Goal: Obtain resource: Download file/media

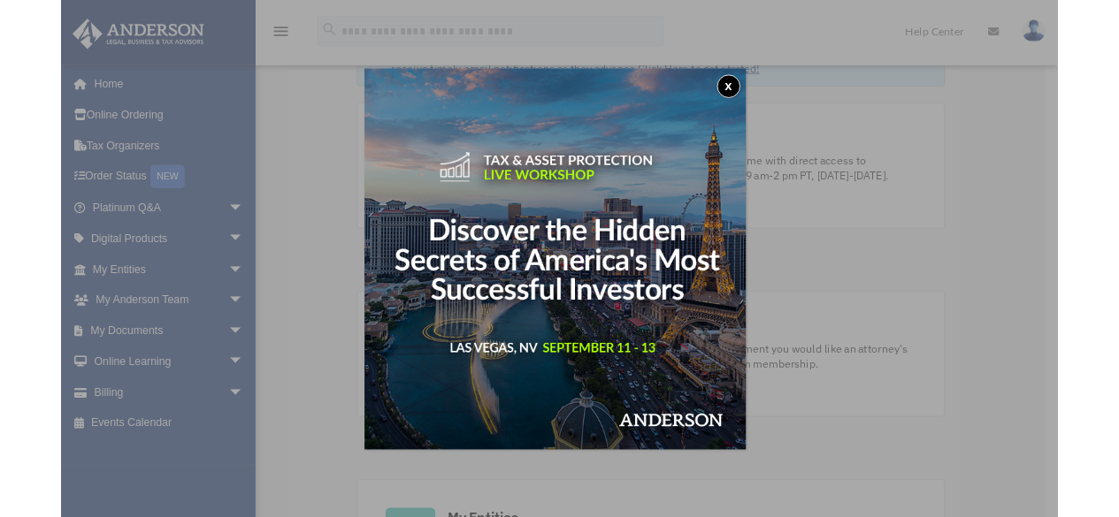
scroll to position [87, 0]
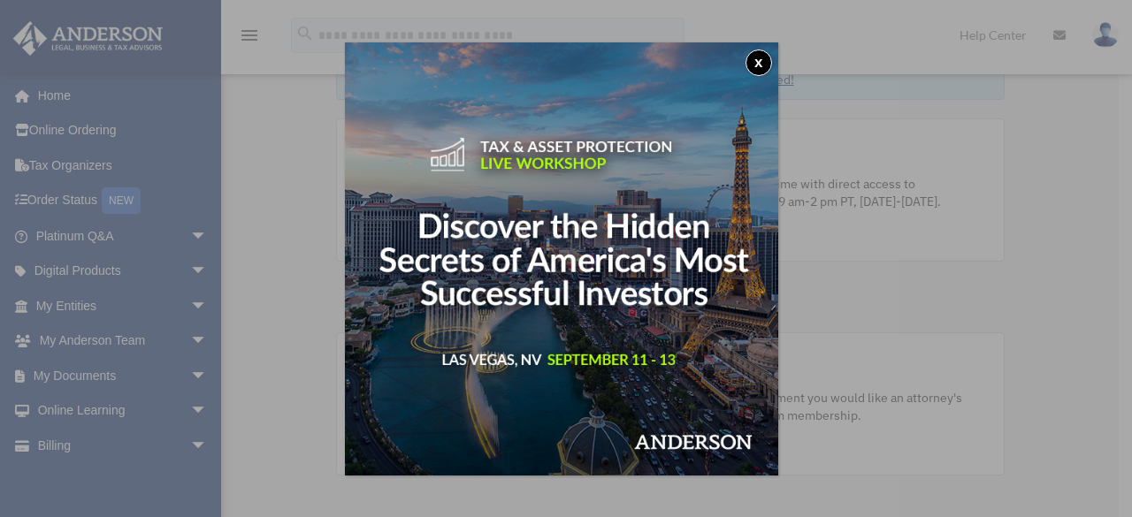
click at [767, 63] on button "x" at bounding box center [759, 63] width 27 height 27
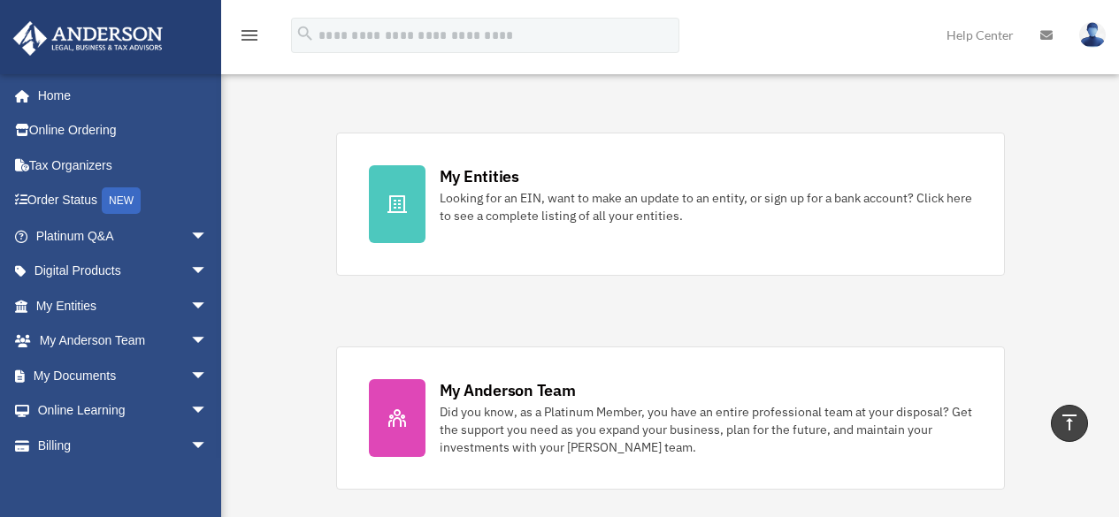
scroll to position [500, 0]
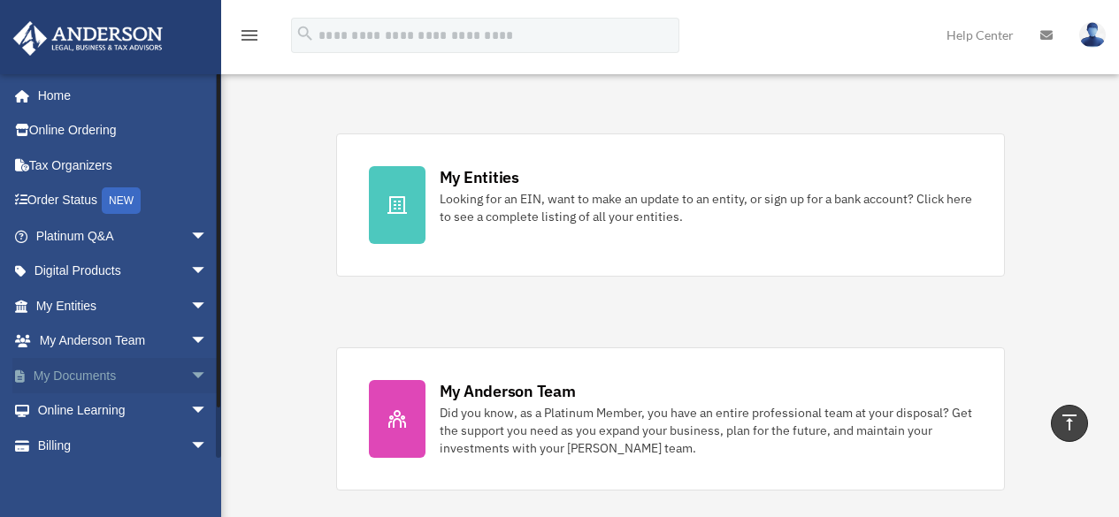
click at [114, 367] on link "My Documents arrow_drop_down" at bounding box center [123, 375] width 222 height 35
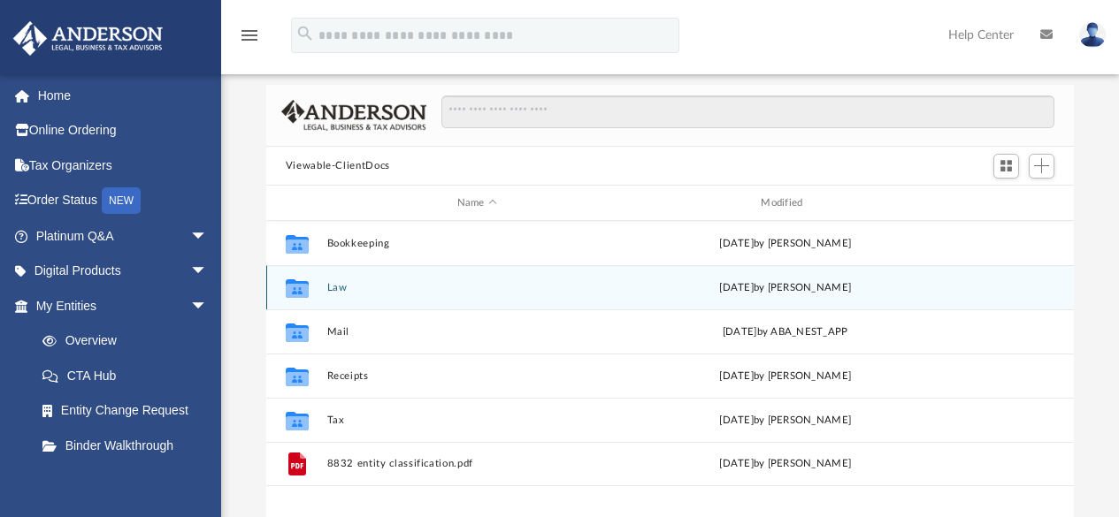
scroll to position [88, 0]
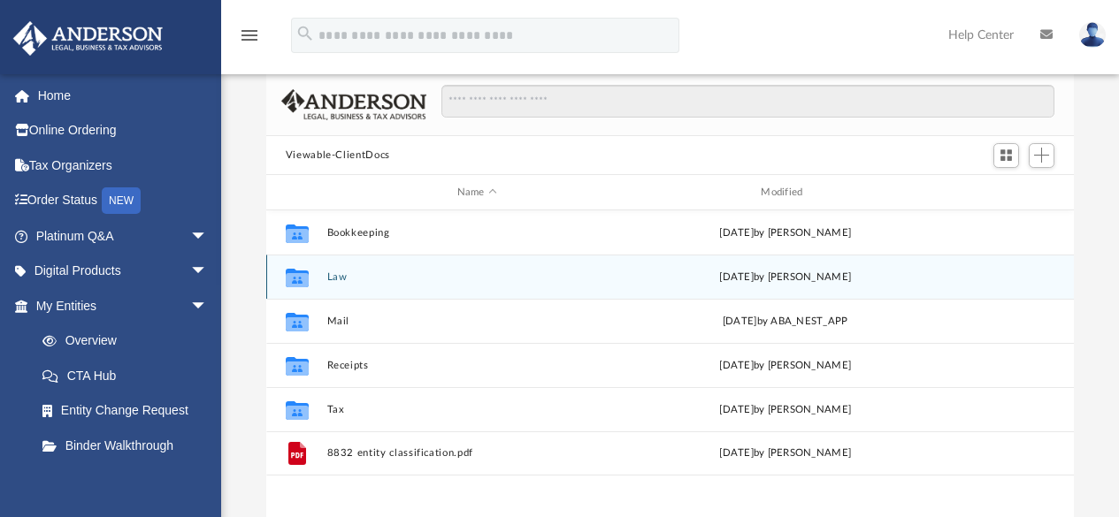
click at [299, 280] on icon "grid" at bounding box center [297, 280] width 23 height 14
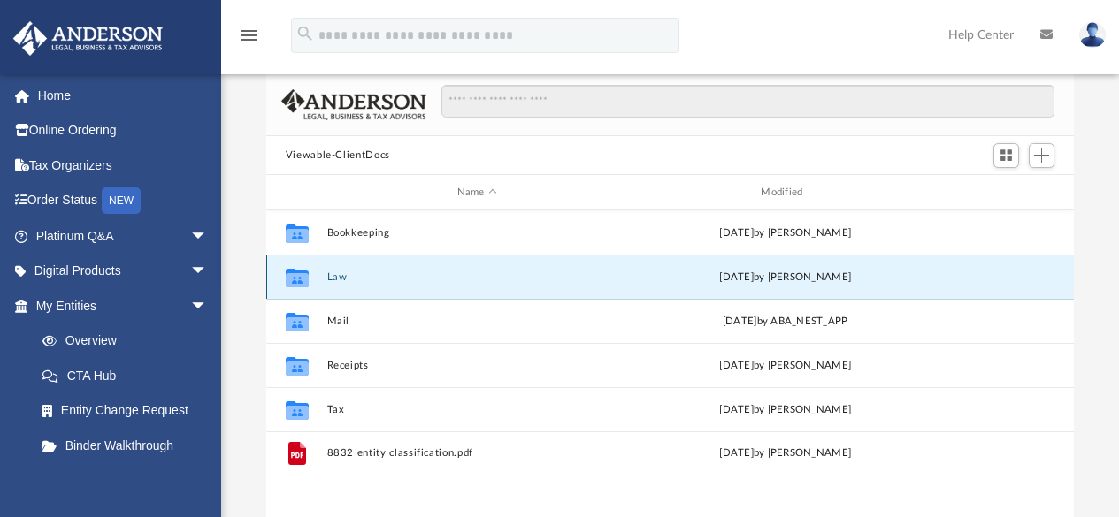
click at [301, 278] on icon "grid" at bounding box center [297, 280] width 23 height 14
click at [754, 277] on div "Tue Aug 26 2025 by Seth Blomquist" at bounding box center [785, 278] width 301 height 16
click at [639, 277] on div "Tue Aug 26 2025 by Seth Blomquist" at bounding box center [785, 278] width 301 height 16
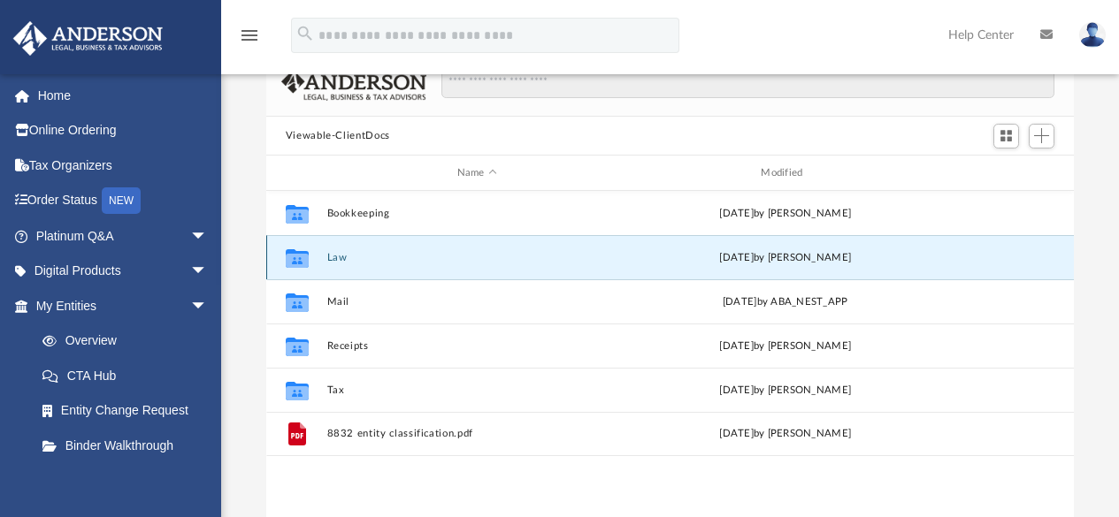
scroll to position [118, 0]
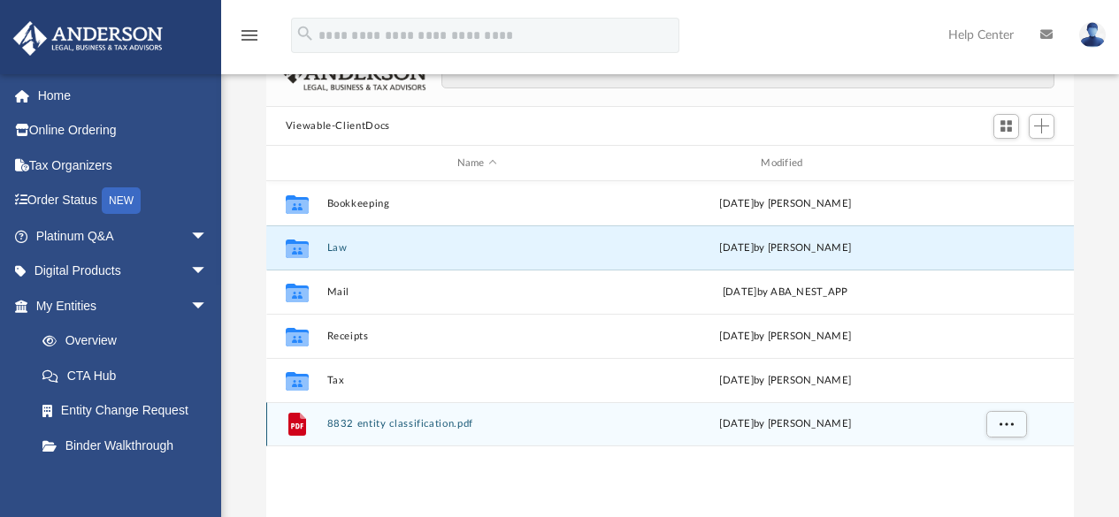
click at [348, 425] on button "8832 entity classification.pdf" at bounding box center [476, 424] width 301 height 11
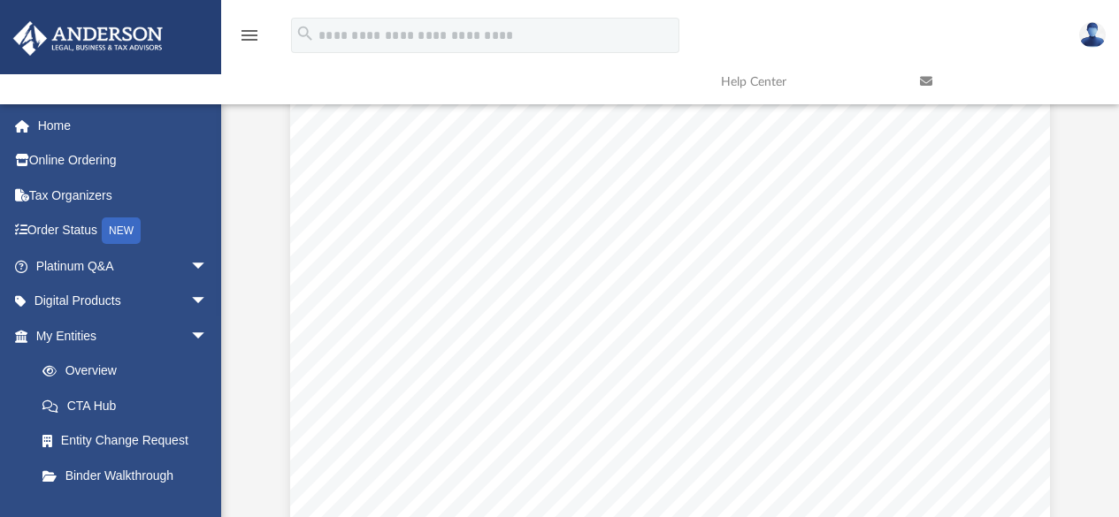
scroll to position [354, 0]
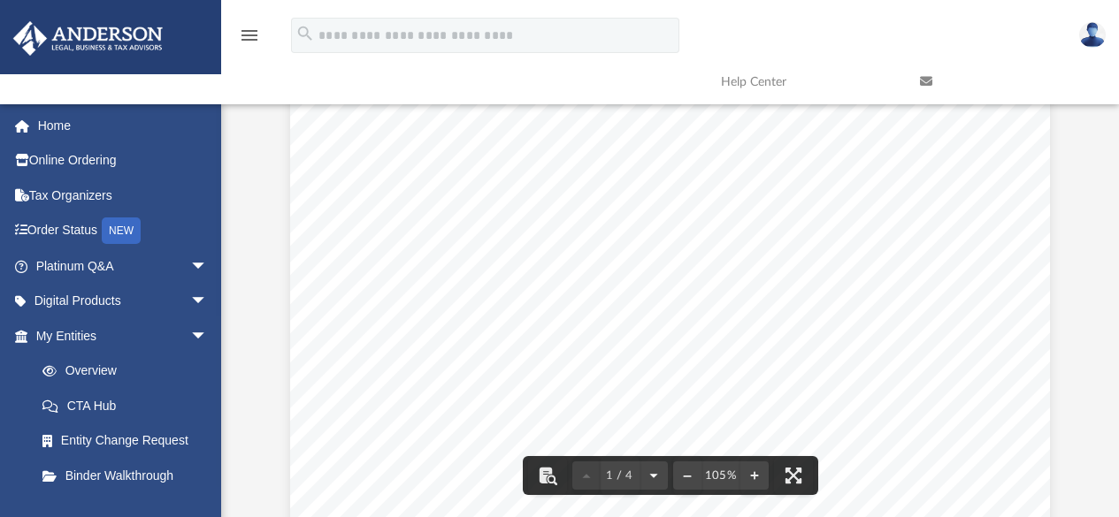
click at [654, 473] on button "File preview" at bounding box center [653, 475] width 28 height 39
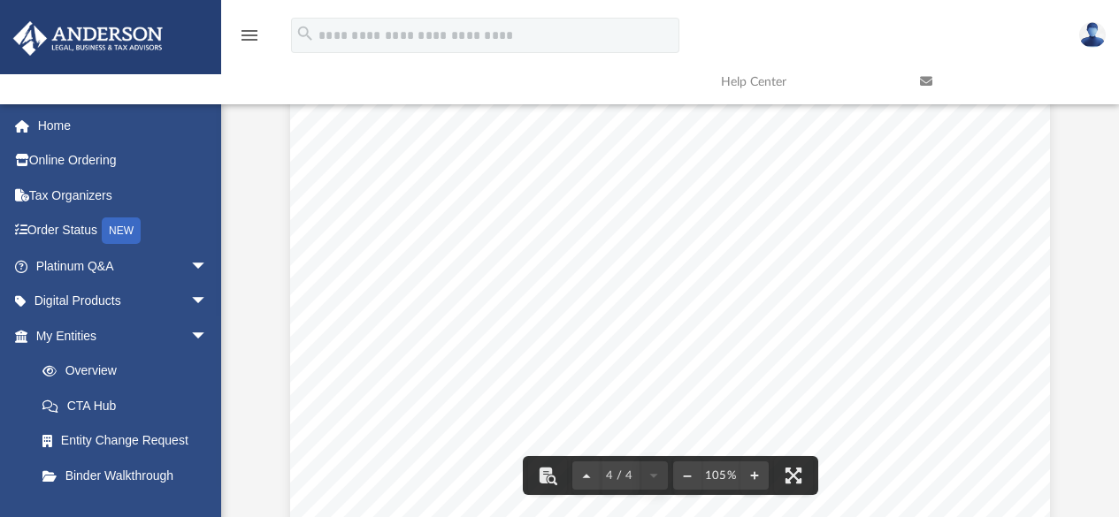
scroll to position [3034, 0]
click at [686, 474] on button "File preview" at bounding box center [687, 475] width 28 height 39
click at [686, 474] on div "Page 4" at bounding box center [669, 519] width 687 height 917
click at [686, 474] on button "File preview" at bounding box center [687, 475] width 28 height 39
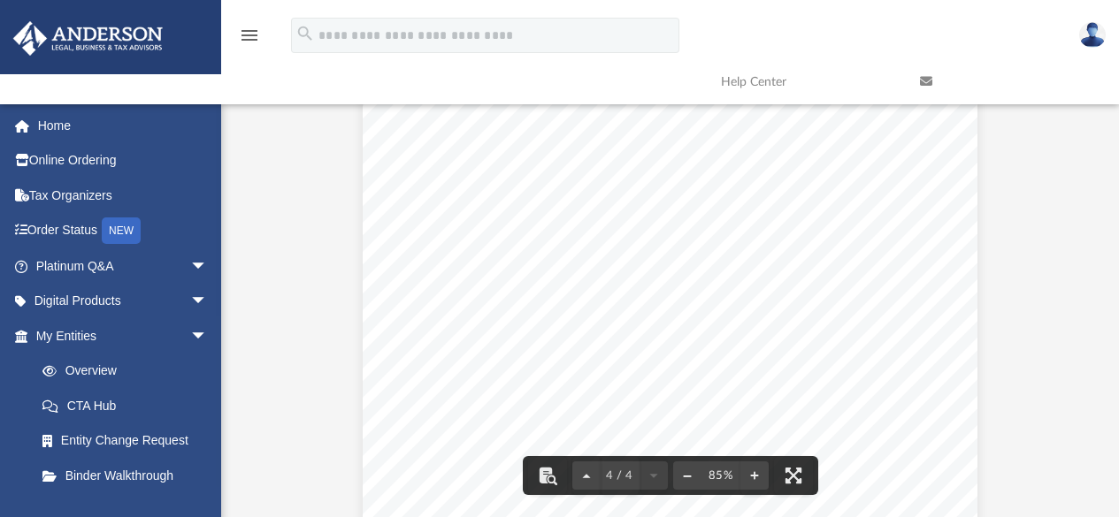
scroll to position [2486, 0]
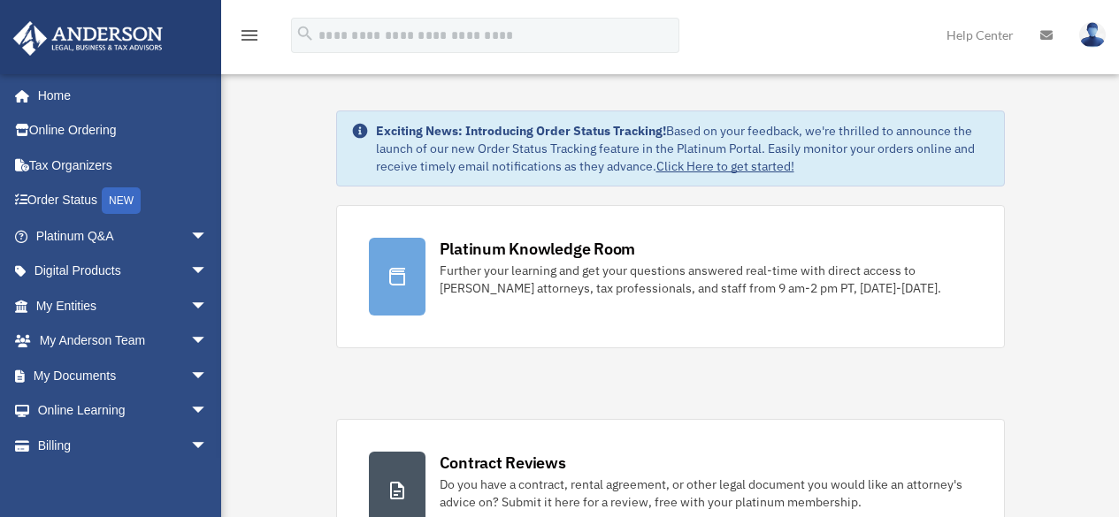
scroll to position [500, 0]
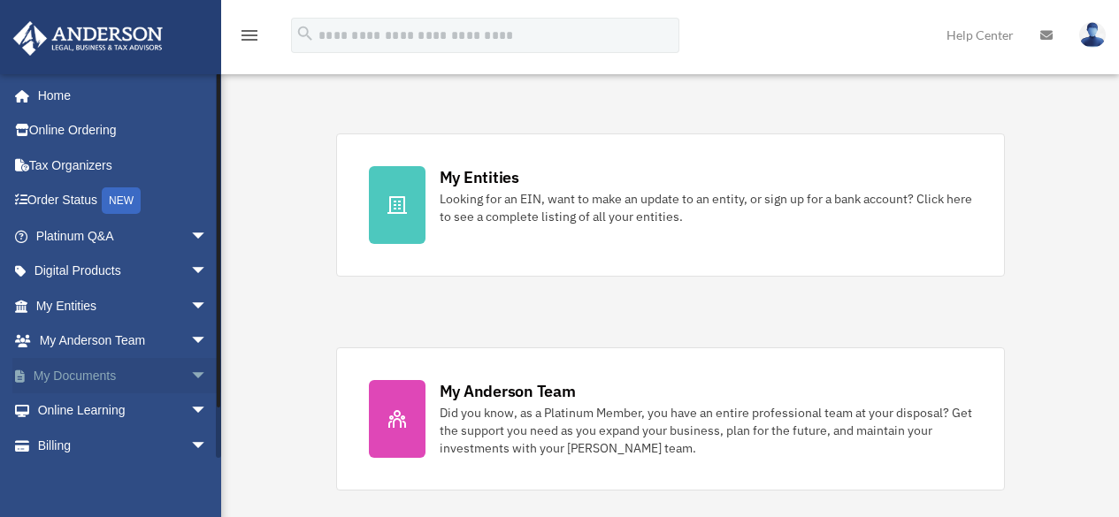
click at [190, 370] on span "arrow_drop_down" at bounding box center [207, 376] width 35 height 36
click at [71, 410] on link "Box" at bounding box center [130, 411] width 210 height 35
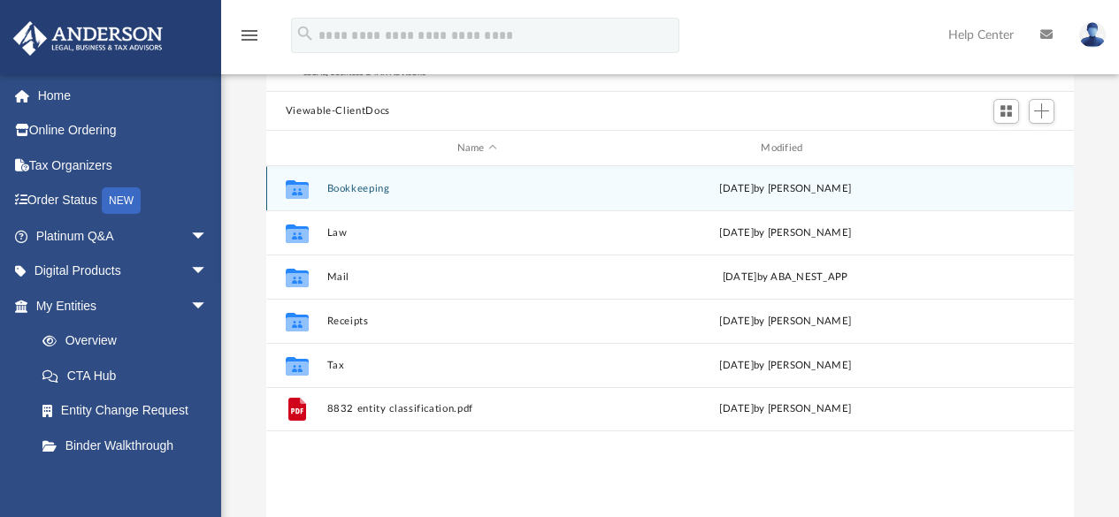
scroll to position [147, 0]
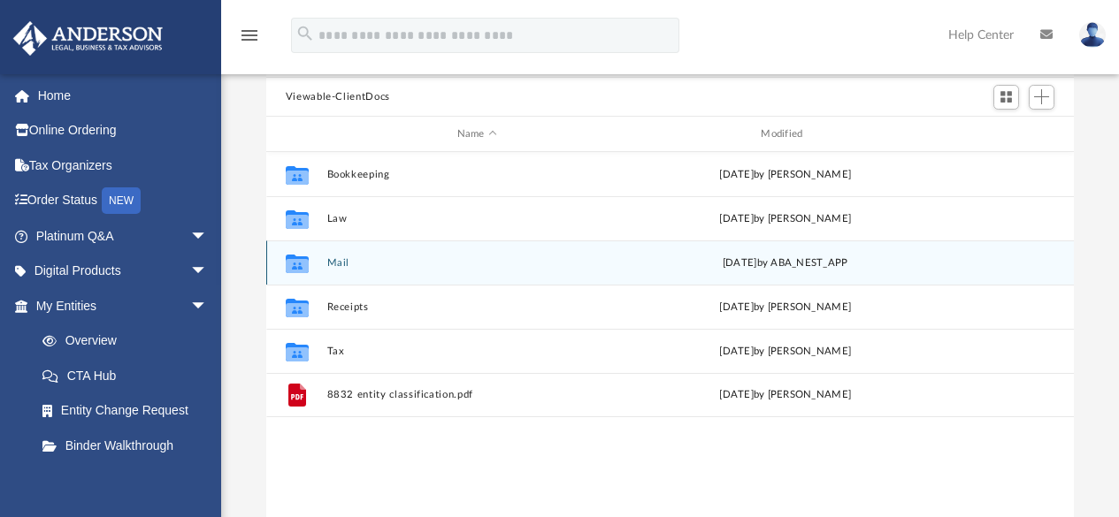
click at [293, 262] on icon "grid" at bounding box center [297, 266] width 23 height 14
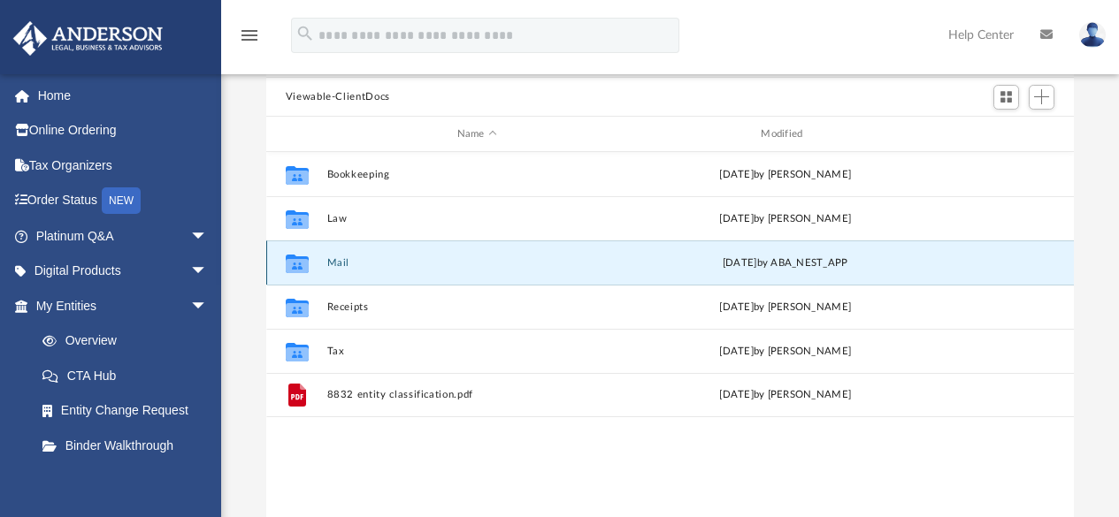
click at [293, 262] on icon "grid" at bounding box center [297, 266] width 23 height 14
drag, startPoint x: 527, startPoint y: 257, endPoint x: 289, endPoint y: 259, distance: 237.9
click at [289, 259] on icon "grid" at bounding box center [297, 266] width 23 height 14
click at [293, 264] on g "grid" at bounding box center [297, 264] width 23 height 19
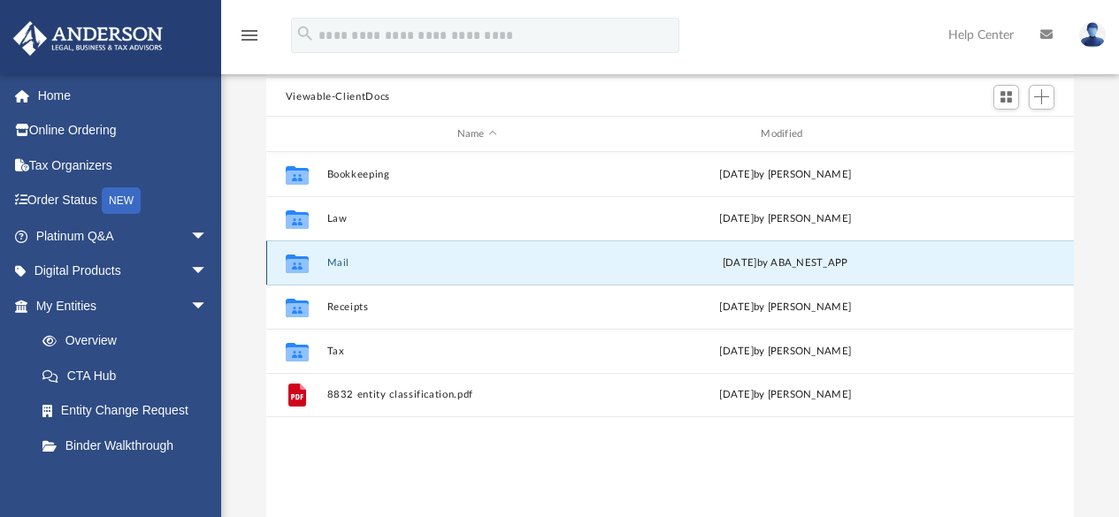
click at [293, 264] on icon "grid" at bounding box center [297, 266] width 23 height 14
click at [788, 257] on div "Wed Jun 11 2025 by ABA_NEST_APP" at bounding box center [785, 264] width 301 height 16
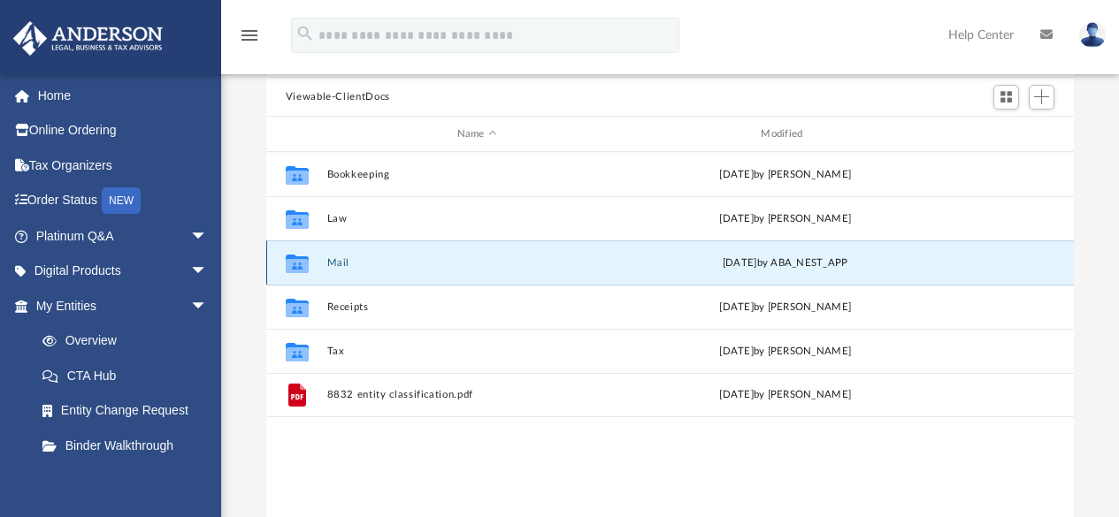
click at [893, 257] on div "Wed Jun 11 2025 by ABA_NEST_APP" at bounding box center [785, 264] width 301 height 16
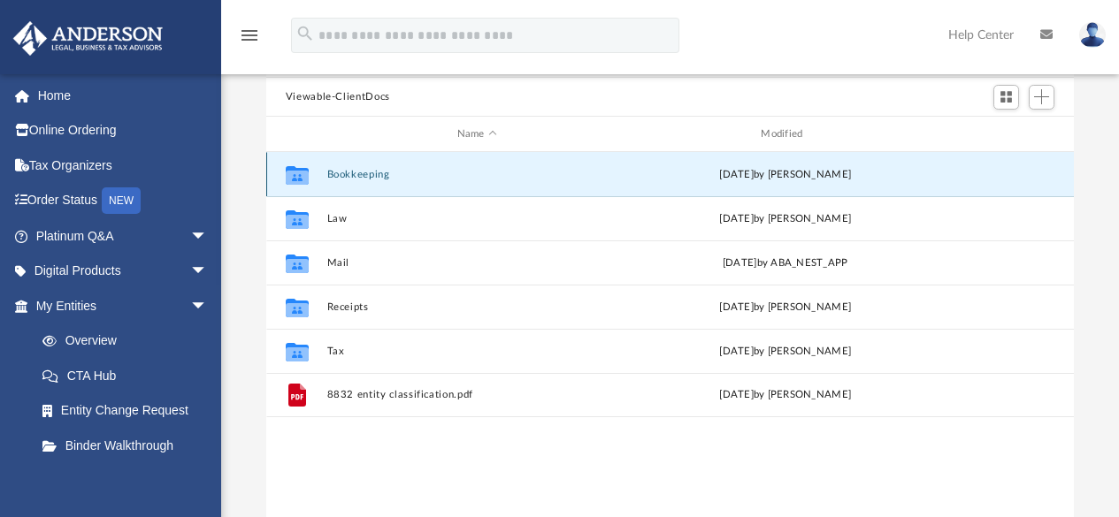
click at [569, 169] on button "Bookkeeping" at bounding box center [476, 174] width 301 height 11
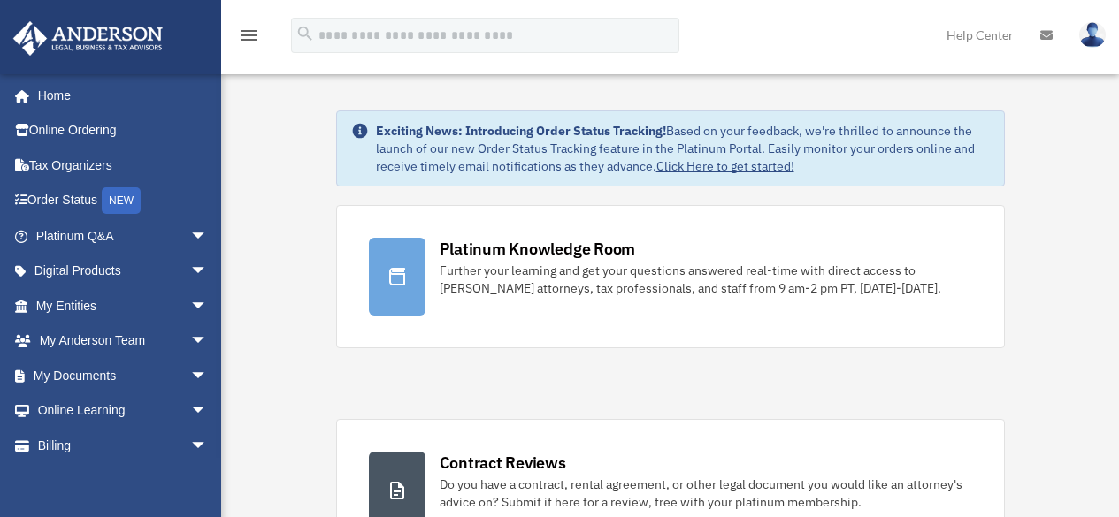
scroll to position [500, 0]
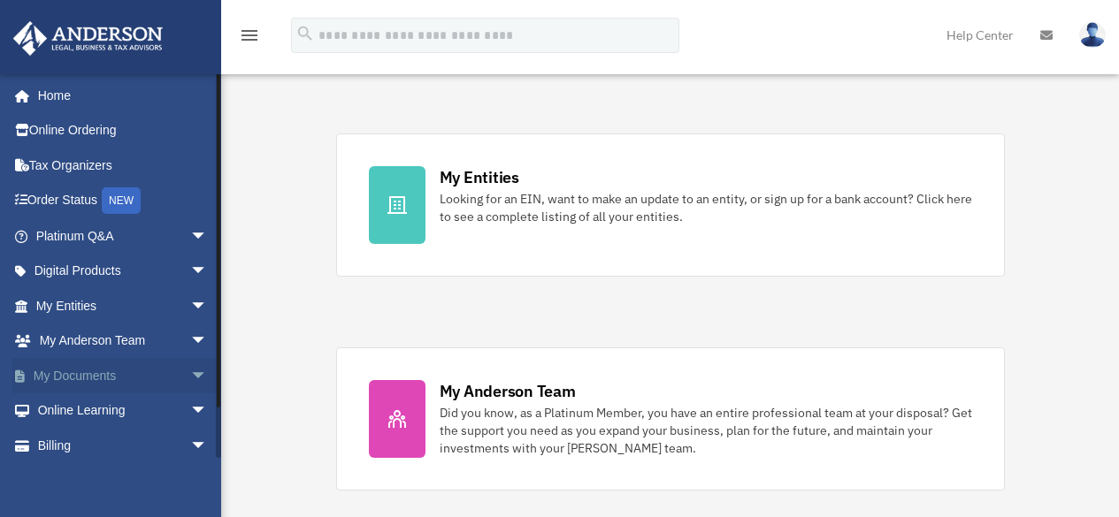
click at [157, 373] on link "My Documents arrow_drop_down" at bounding box center [123, 375] width 222 height 35
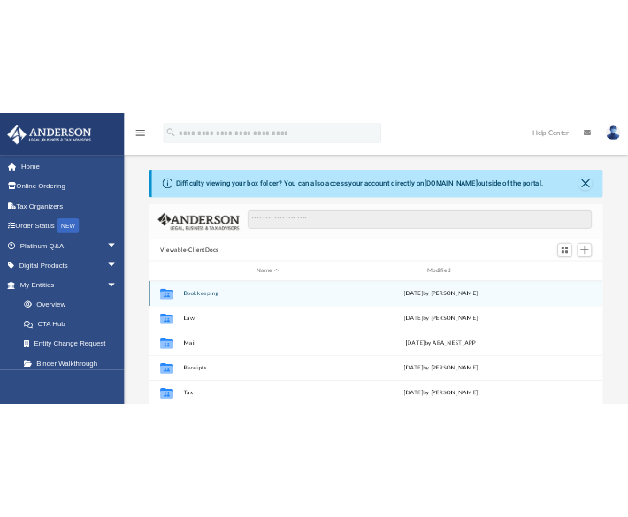
scroll to position [388, 794]
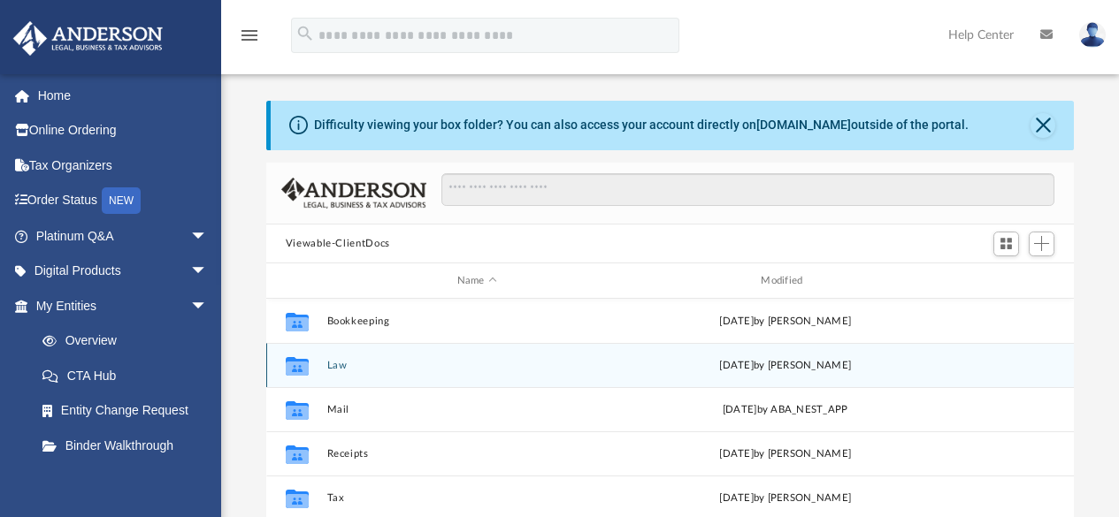
click at [526, 371] on div "Collaborated Folder Law [DATE] by [PERSON_NAME]" at bounding box center [670, 365] width 808 height 44
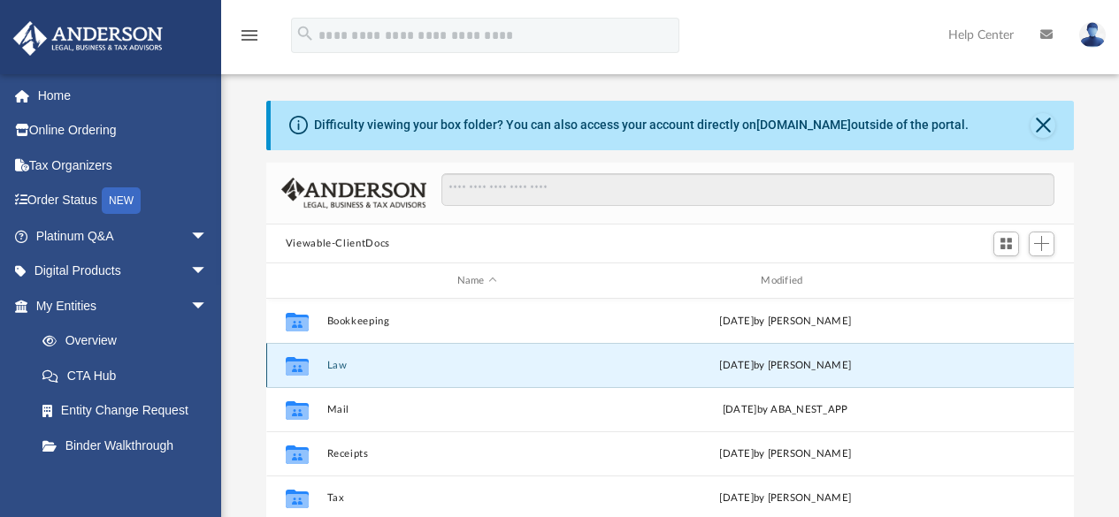
click at [526, 371] on div "Collaborated Folder Law [DATE] by [PERSON_NAME]" at bounding box center [670, 365] width 808 height 44
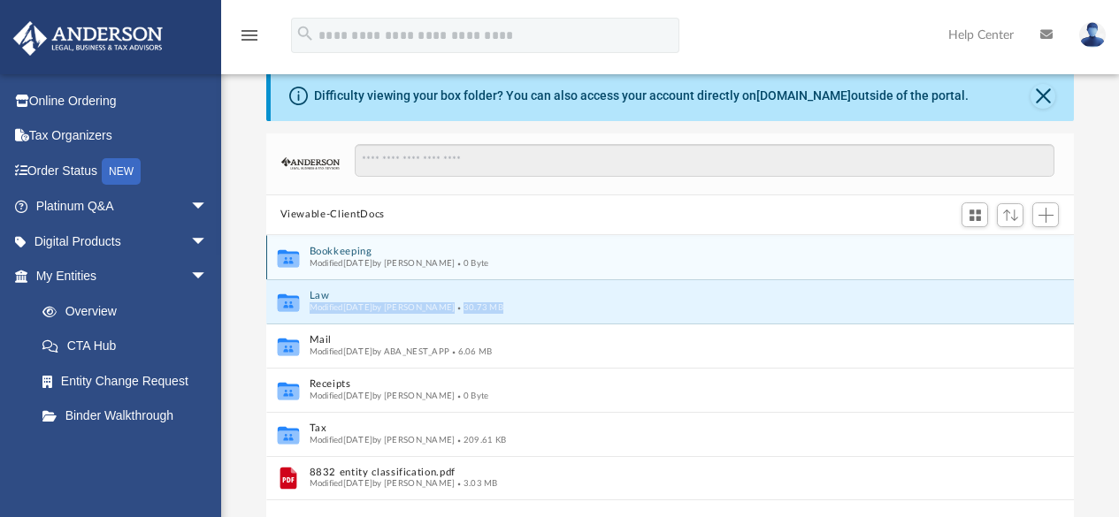
scroll to position [14, 14]
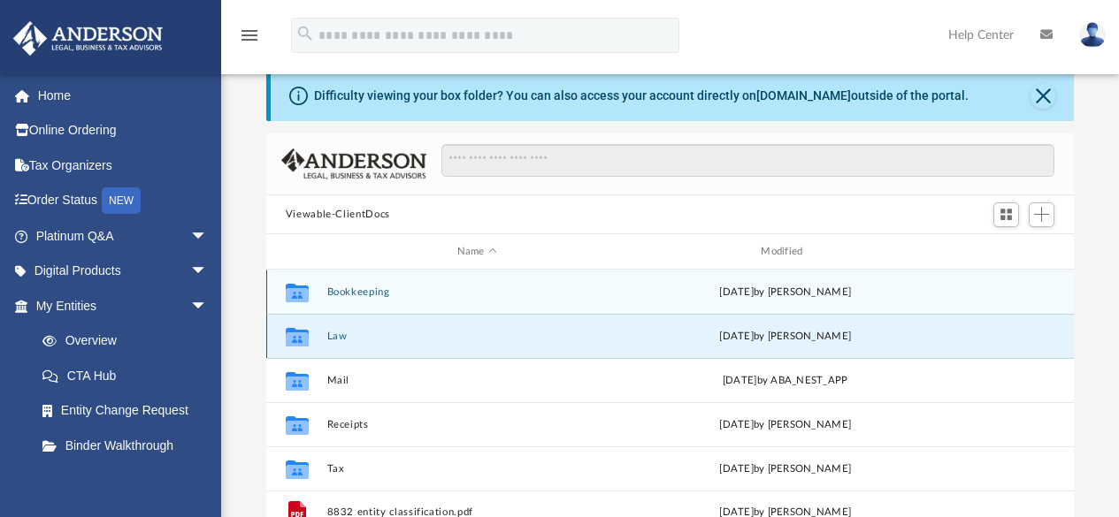
click at [403, 336] on button "Law" at bounding box center [476, 336] width 301 height 11
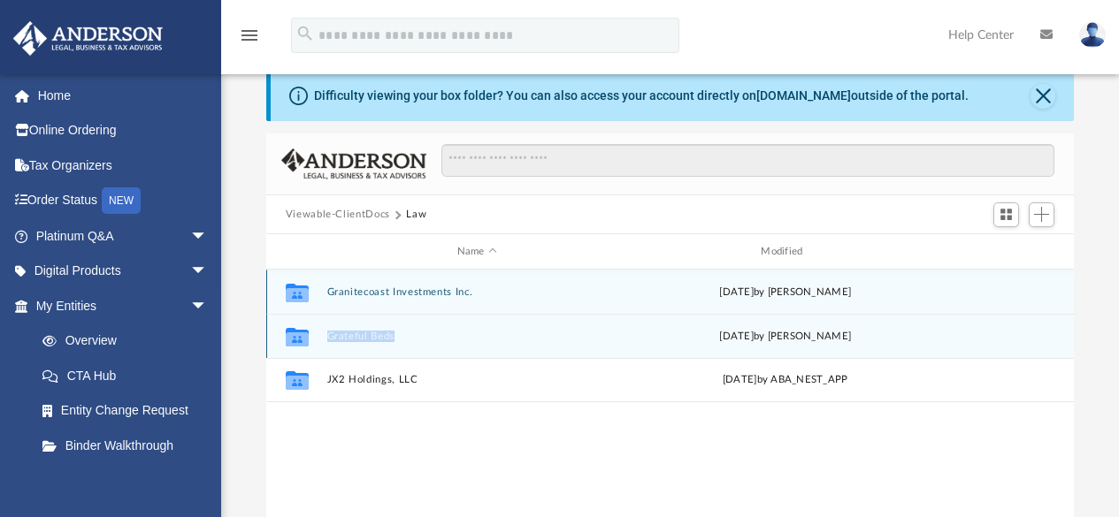
click at [403, 336] on button "Grateful Beds" at bounding box center [476, 336] width 301 height 11
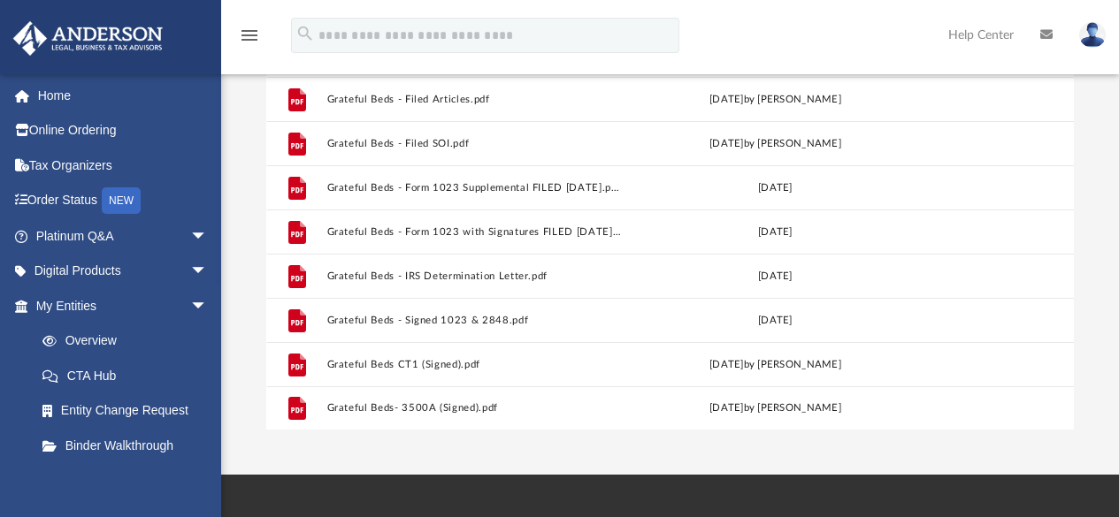
scroll to position [235, 0]
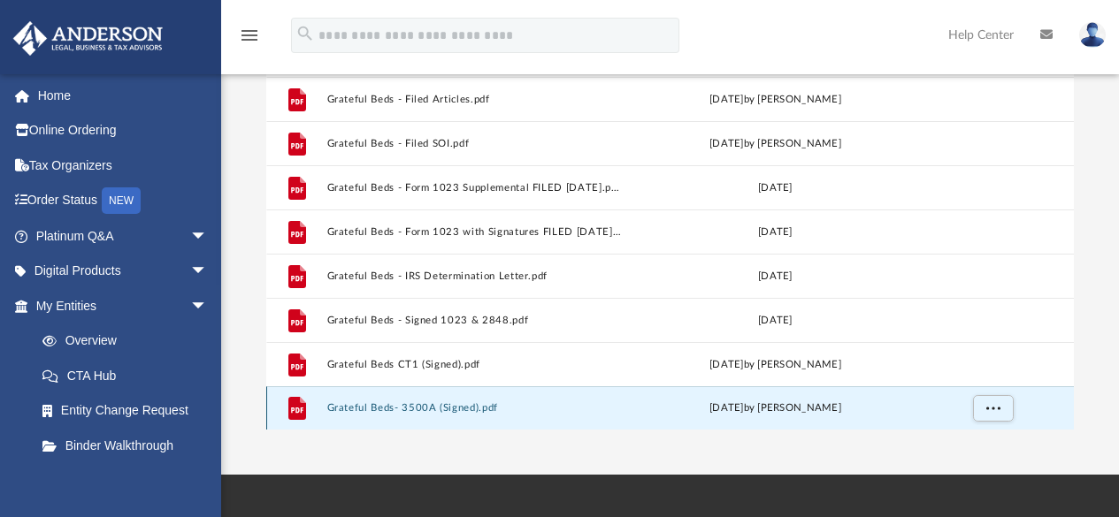
click at [417, 403] on button "Grateful Beds- 3500A (Signed).pdf" at bounding box center [473, 408] width 294 height 11
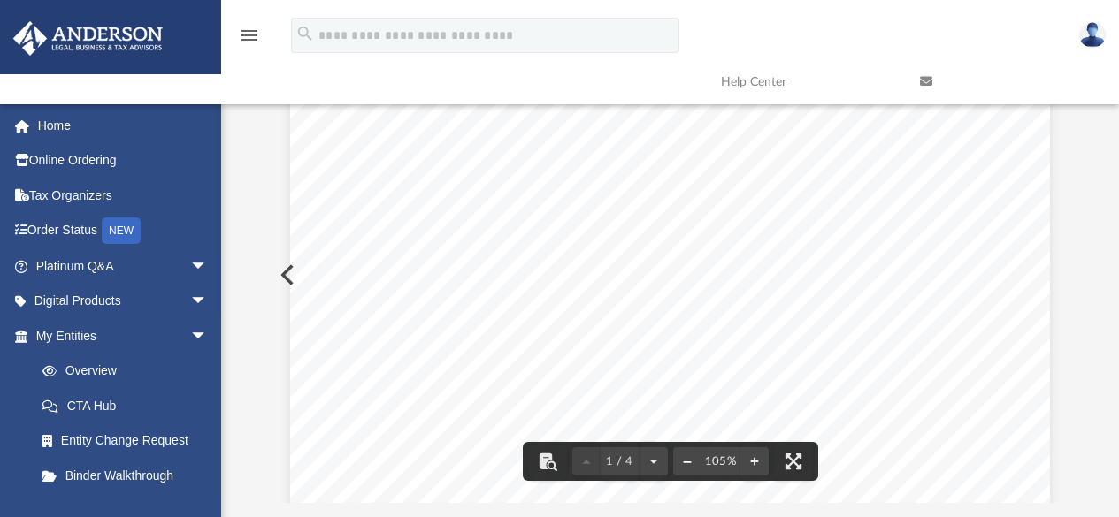
click at [683, 460] on button "File preview" at bounding box center [687, 461] width 28 height 39
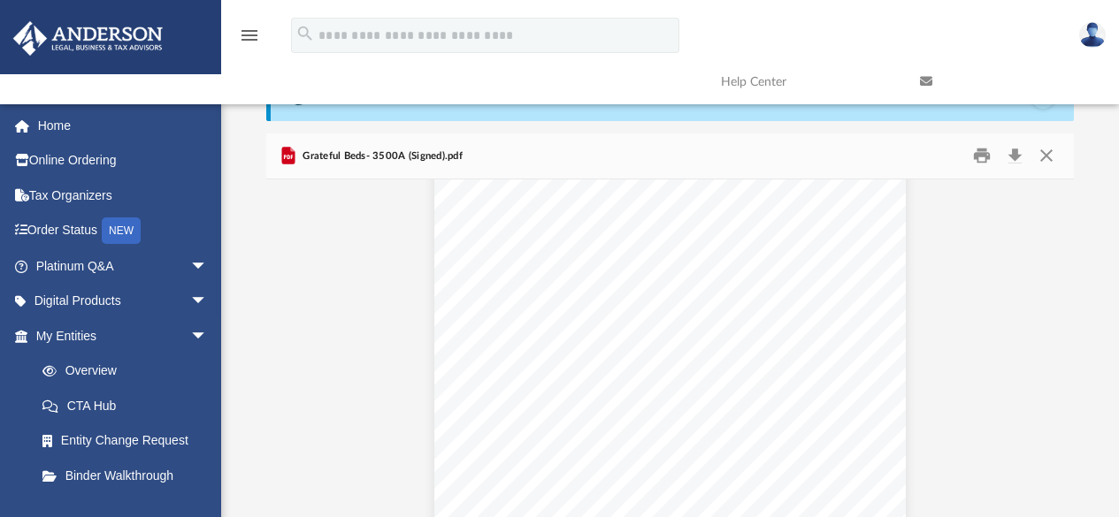
scroll to position [2089, 0]
click at [287, 404] on button "Preview" at bounding box center [285, 408] width 39 height 50
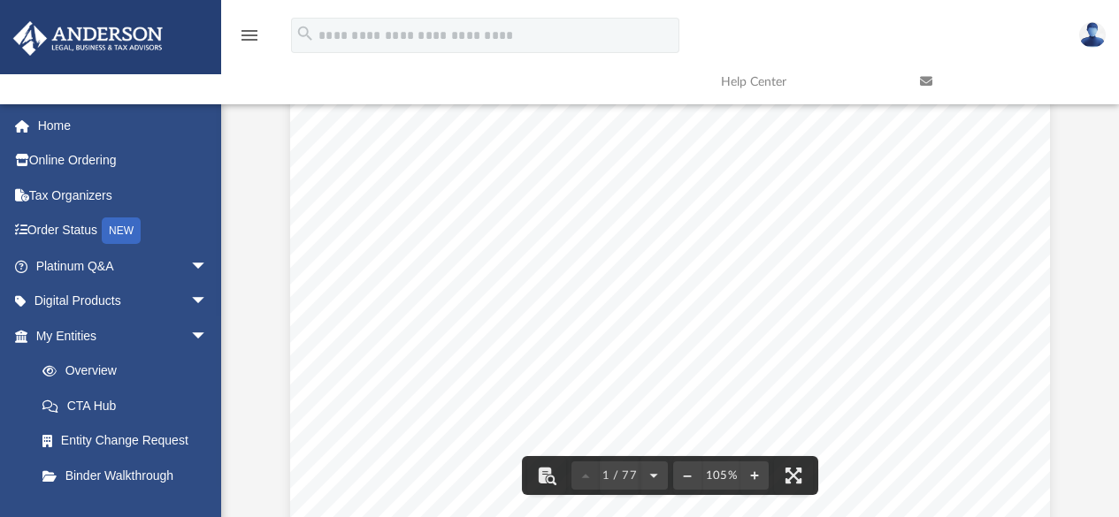
scroll to position [0, 0]
click at [1054, 290] on button "Preview" at bounding box center [1055, 289] width 39 height 50
click at [686, 471] on button "File preview" at bounding box center [687, 475] width 28 height 39
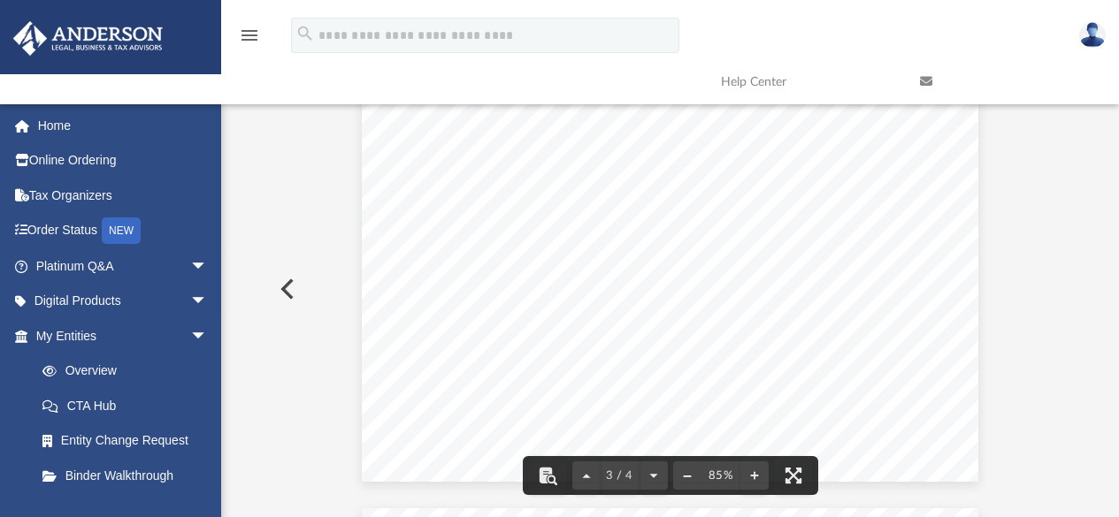
click at [686, 471] on button "File preview" at bounding box center [687, 475] width 28 height 39
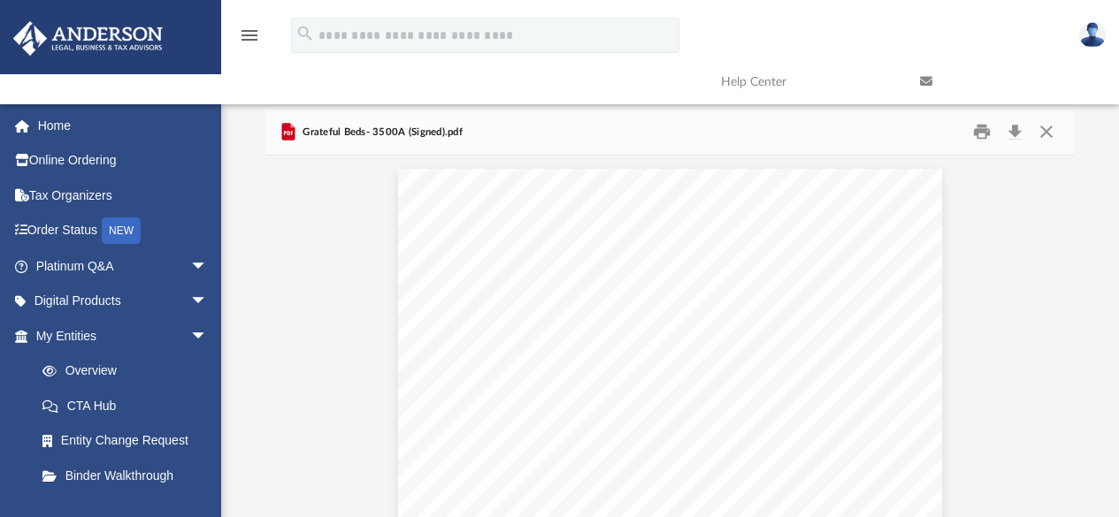
scroll to position [30, 0]
